Goal: Information Seeking & Learning: Learn about a topic

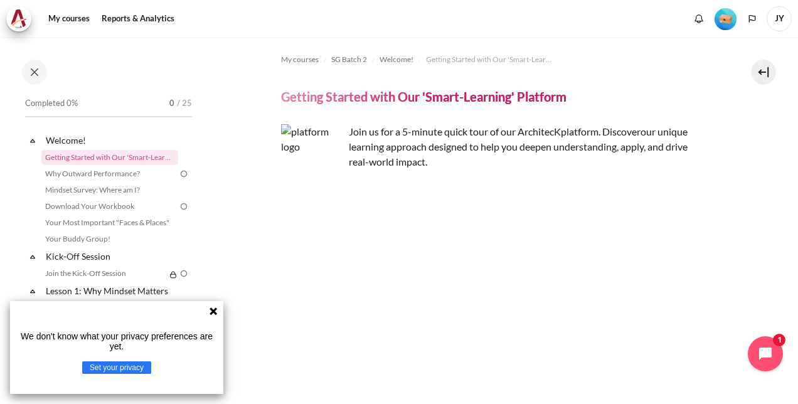
click at [208, 314] on div "We don't know what your privacy preferences are yet. Set your privacy" at bounding box center [116, 347] width 213 height 93
click at [443, 233] on img "Content" at bounding box center [495, 231] width 428 height 67
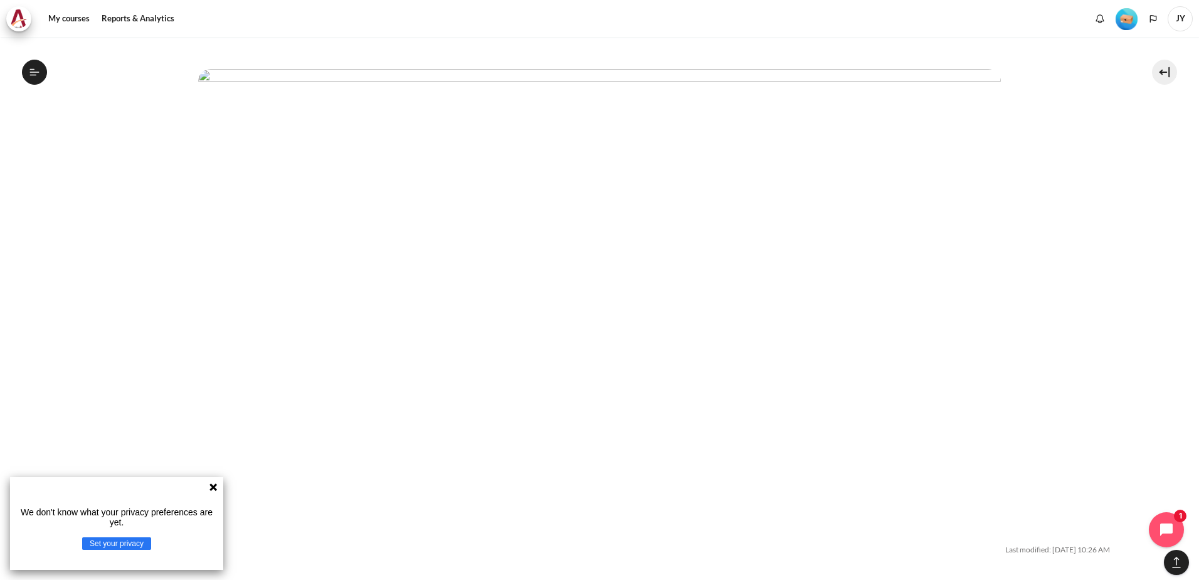
scroll to position [4077, 0]
click at [37, 78] on button "Open course index" at bounding box center [34, 72] width 25 height 25
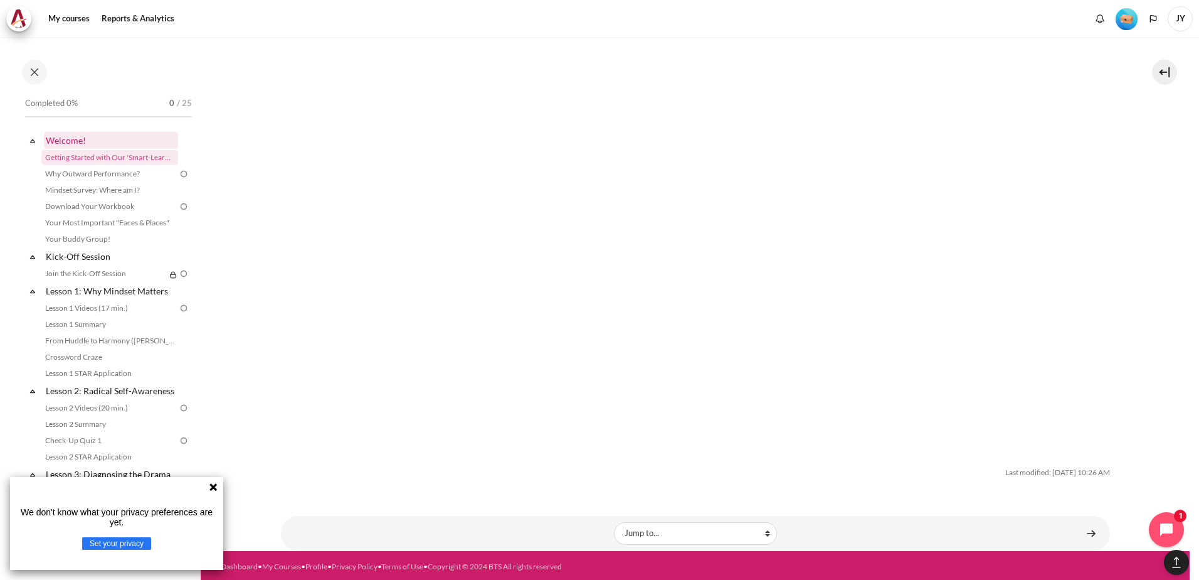
scroll to position [3930, 0]
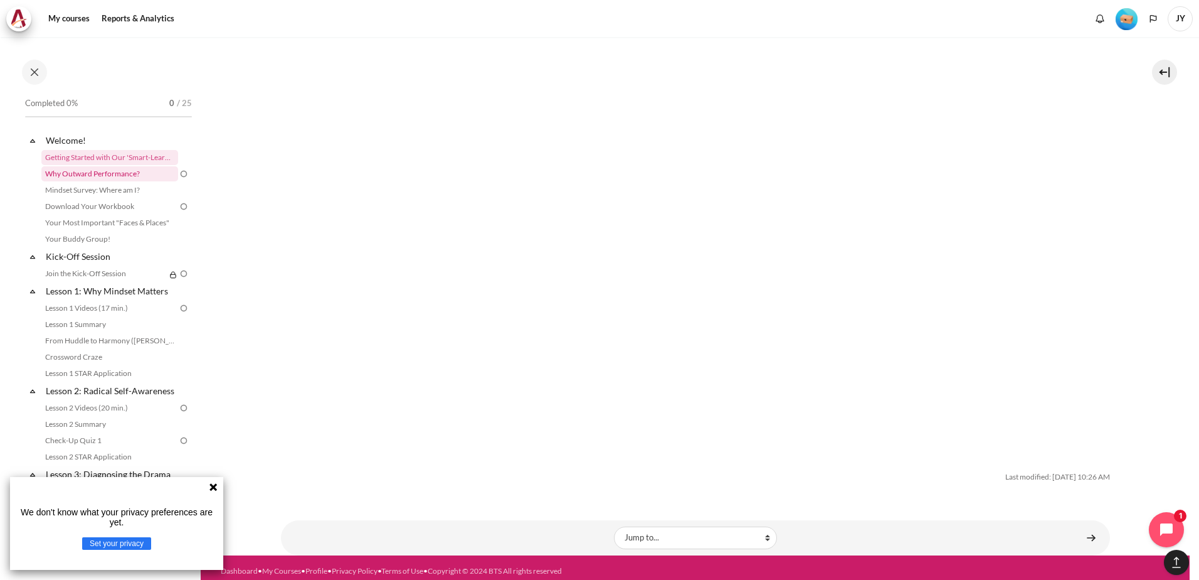
click at [130, 175] on link "Why Outward Performance?" at bounding box center [109, 173] width 137 height 15
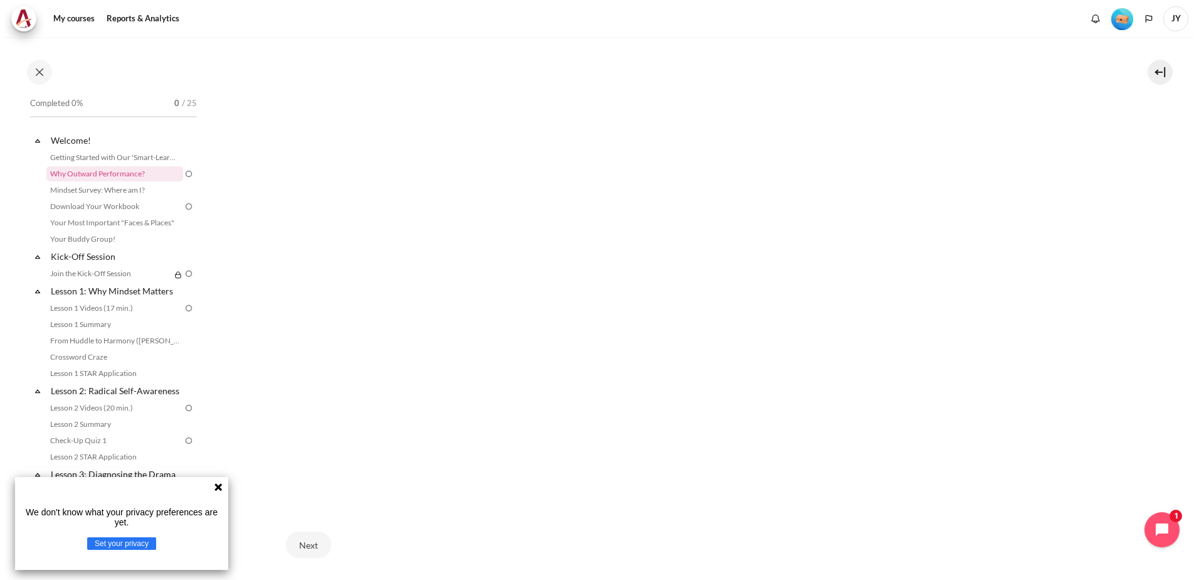
scroll to position [308, 0]
click at [138, 186] on link "Mindset Survey: Where am I?" at bounding box center [109, 190] width 137 height 15
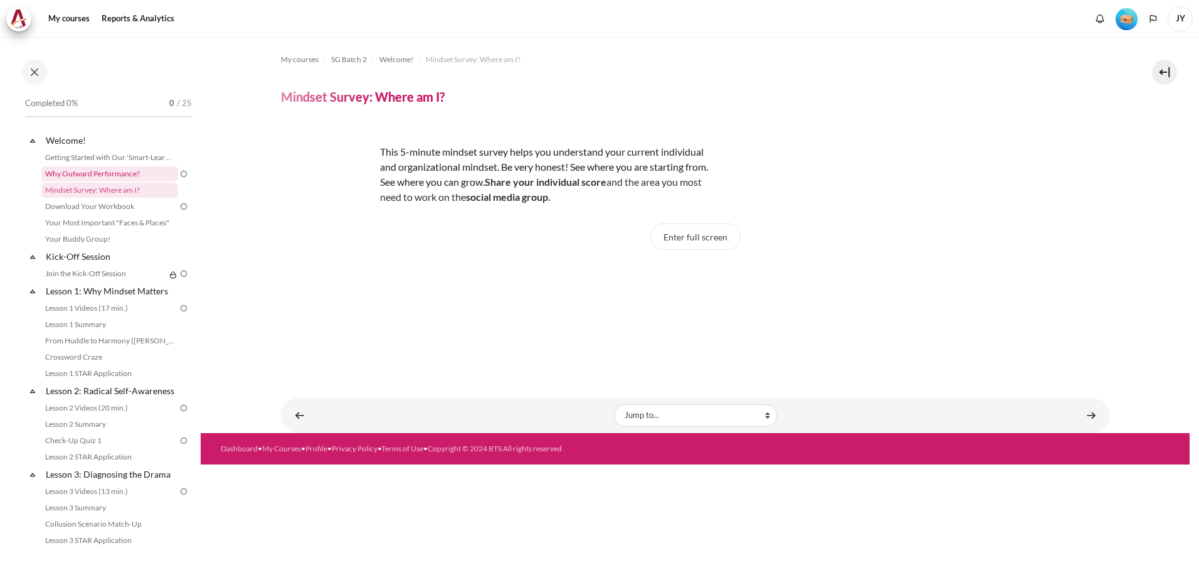
click at [123, 172] on link "Why Outward Performance?" at bounding box center [109, 173] width 137 height 15
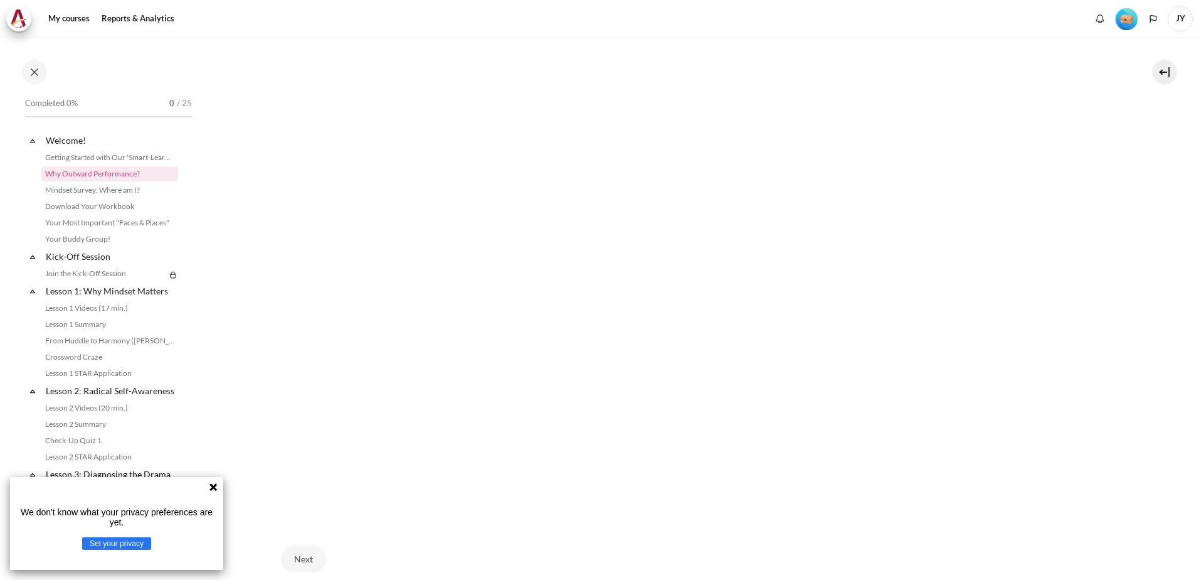
scroll to position [410, 0]
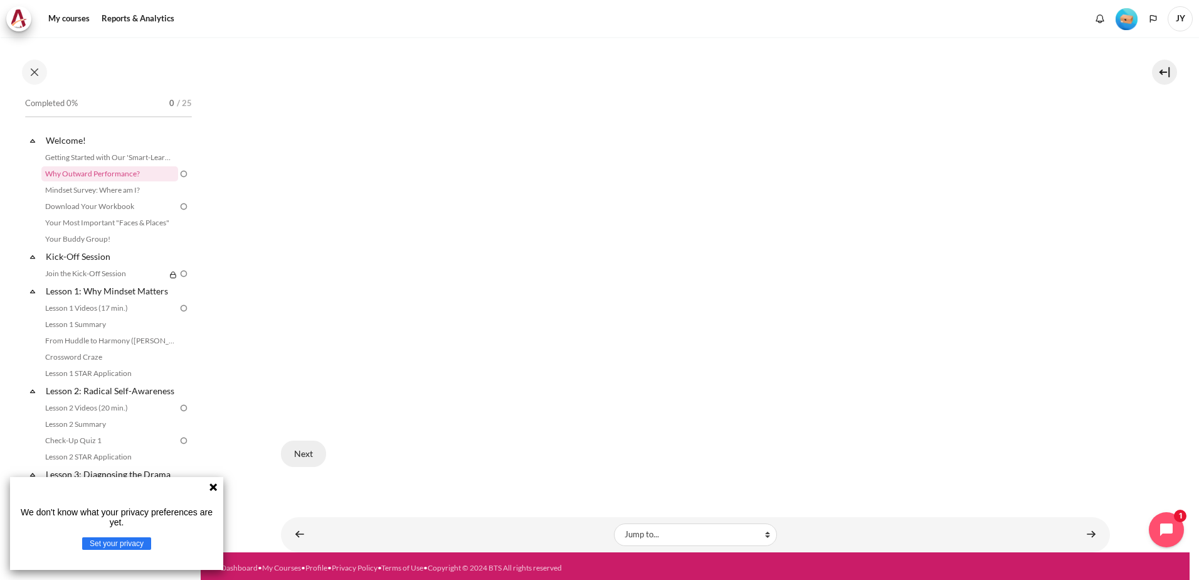
click at [308, 458] on button "Next" at bounding box center [303, 453] width 45 height 26
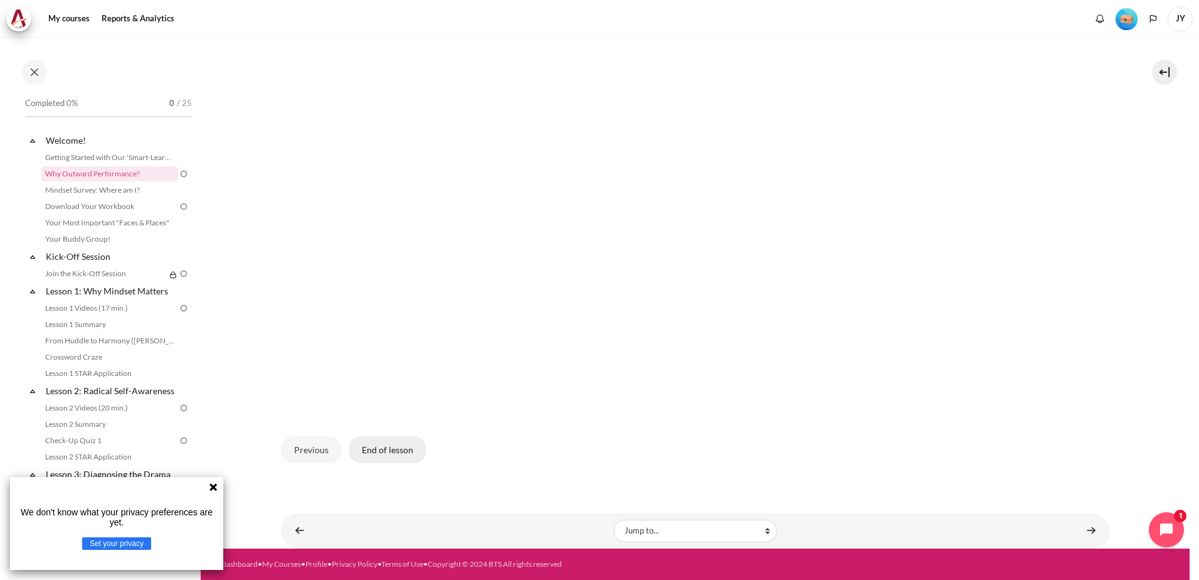
click at [394, 450] on button "End of lesson" at bounding box center [388, 449] width 78 height 26
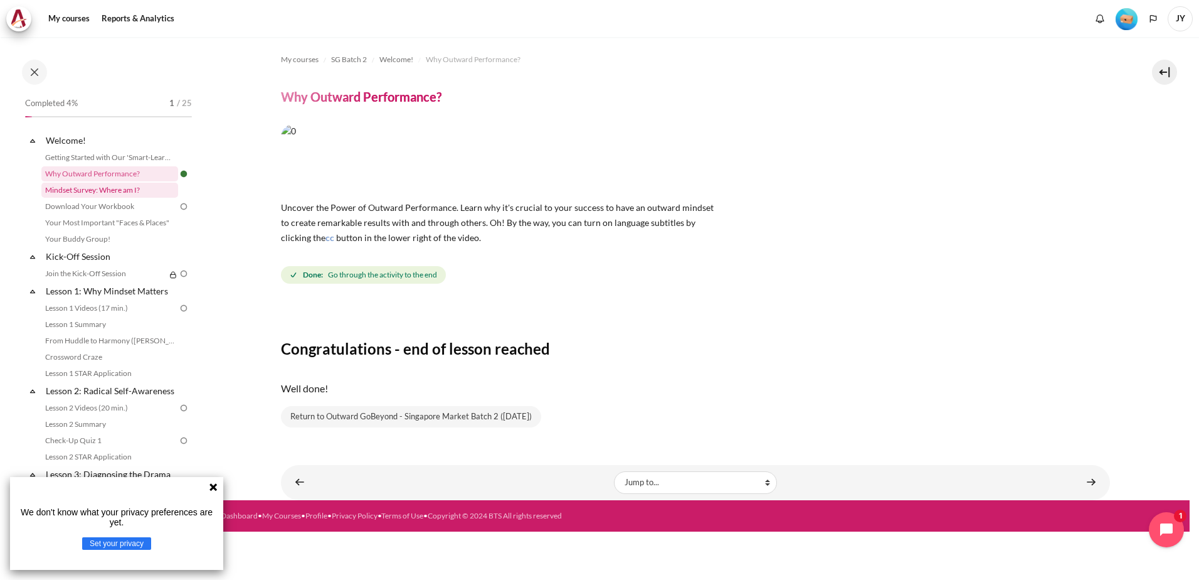
click at [100, 190] on link "Mindset Survey: Where am I?" at bounding box center [109, 190] width 137 height 15
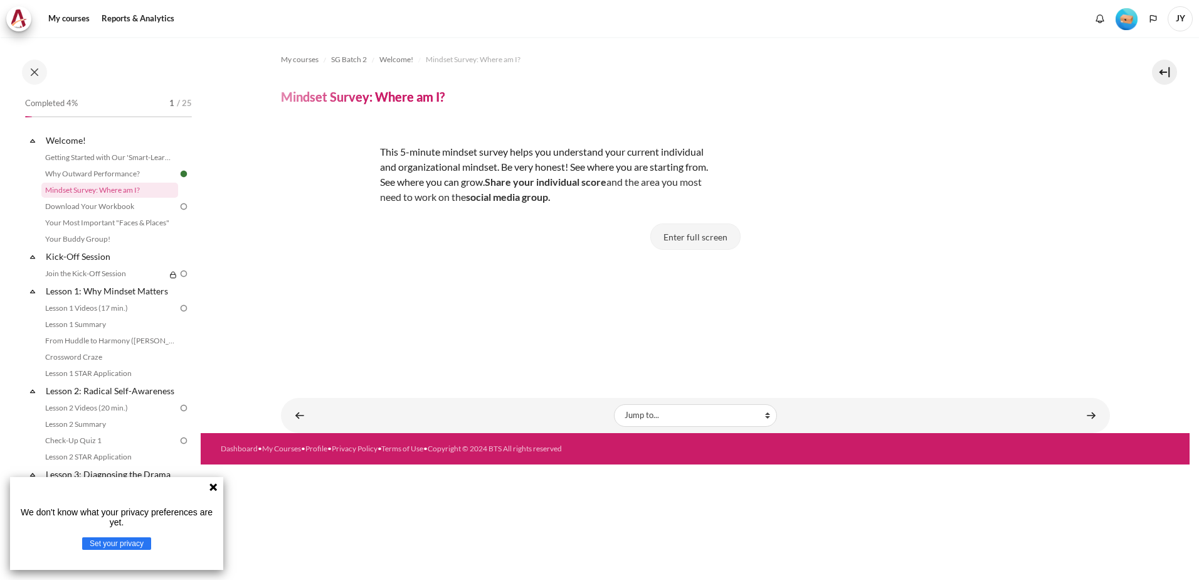
click at [720, 233] on button "Enter full screen" at bounding box center [696, 236] width 90 height 26
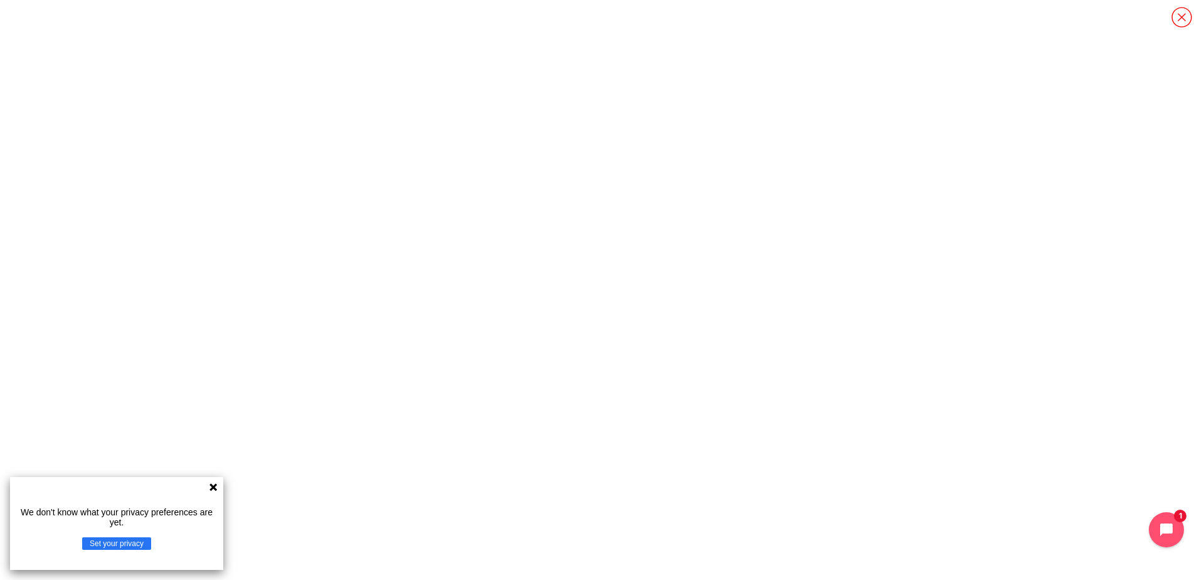
click at [210, 489] on icon at bounding box center [213, 487] width 10 height 10
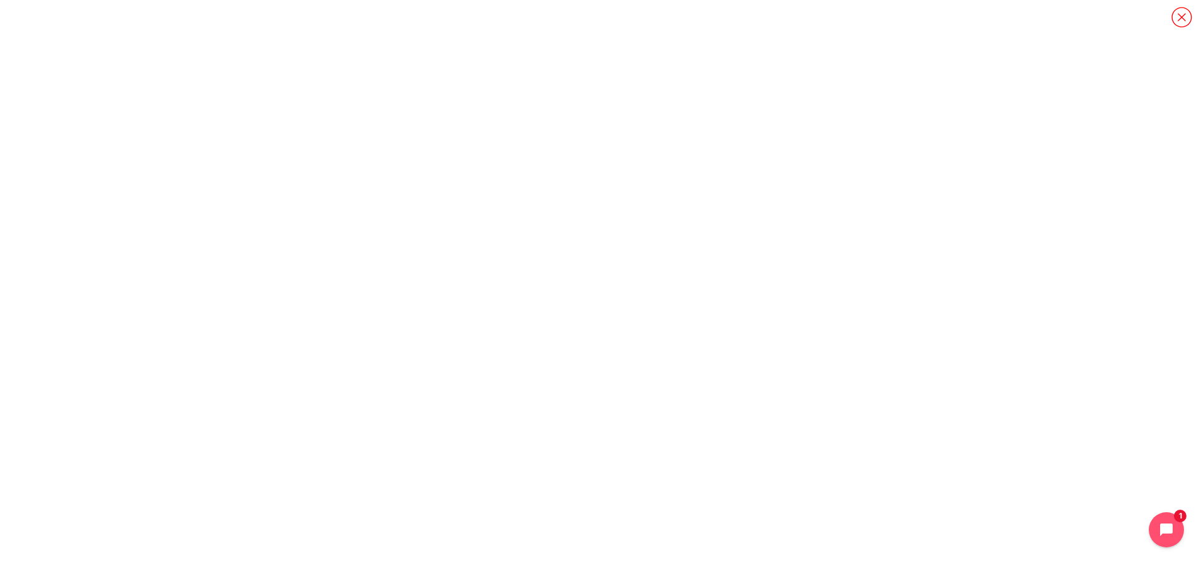
click at [1179, 14] on icon "Content" at bounding box center [1182, 17] width 22 height 22
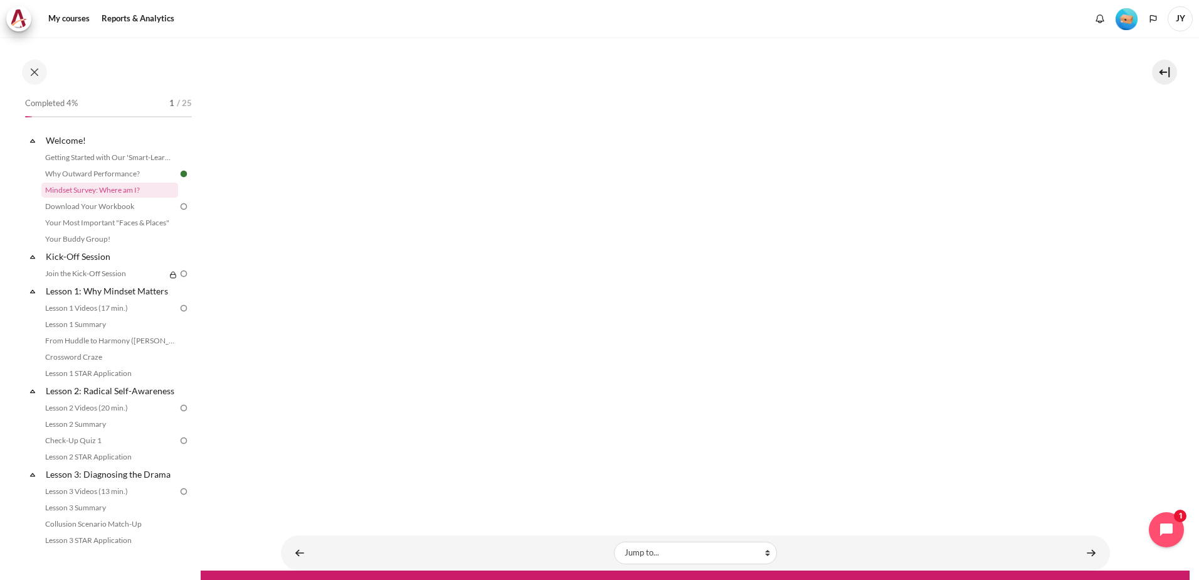
scroll to position [317, 0]
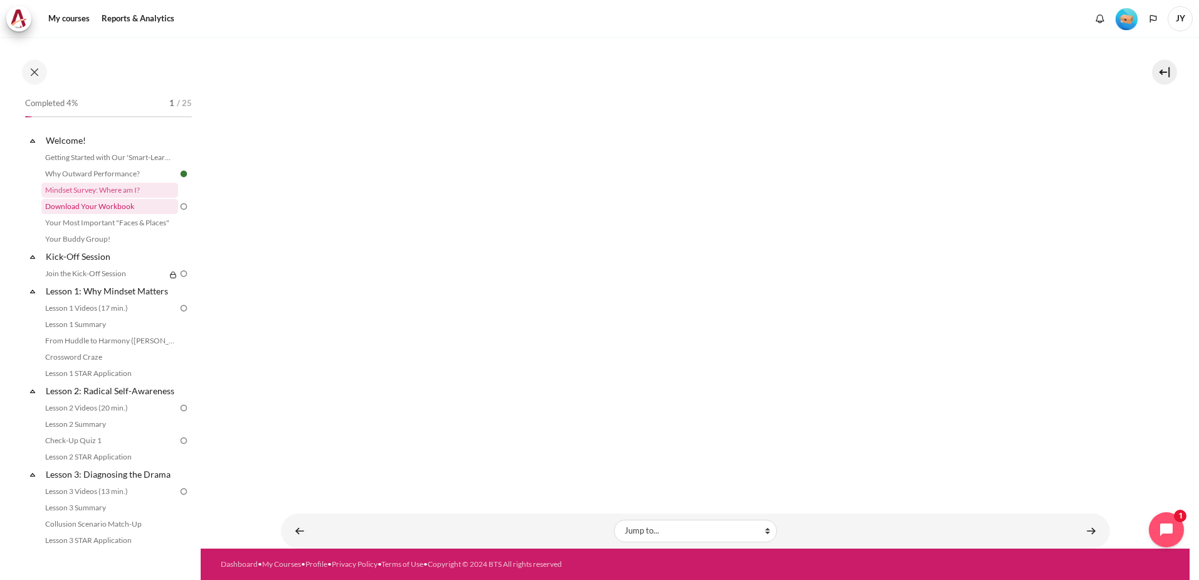
click at [130, 209] on link "Download Your Workbook" at bounding box center [109, 206] width 137 height 15
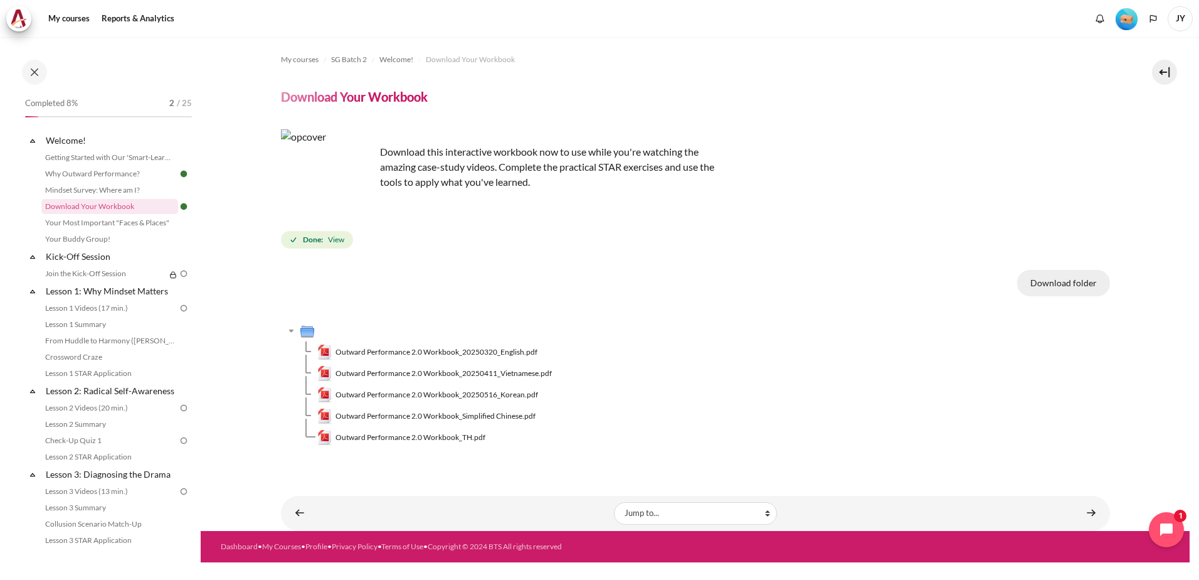
click at [1059, 283] on button "Download folder" at bounding box center [1063, 283] width 93 height 26
click at [506, 351] on span "Outward Performance 2.0 Workbook_20250320_English.pdf" at bounding box center [437, 351] width 202 height 11
